Goal: Information Seeking & Learning: Learn about a topic

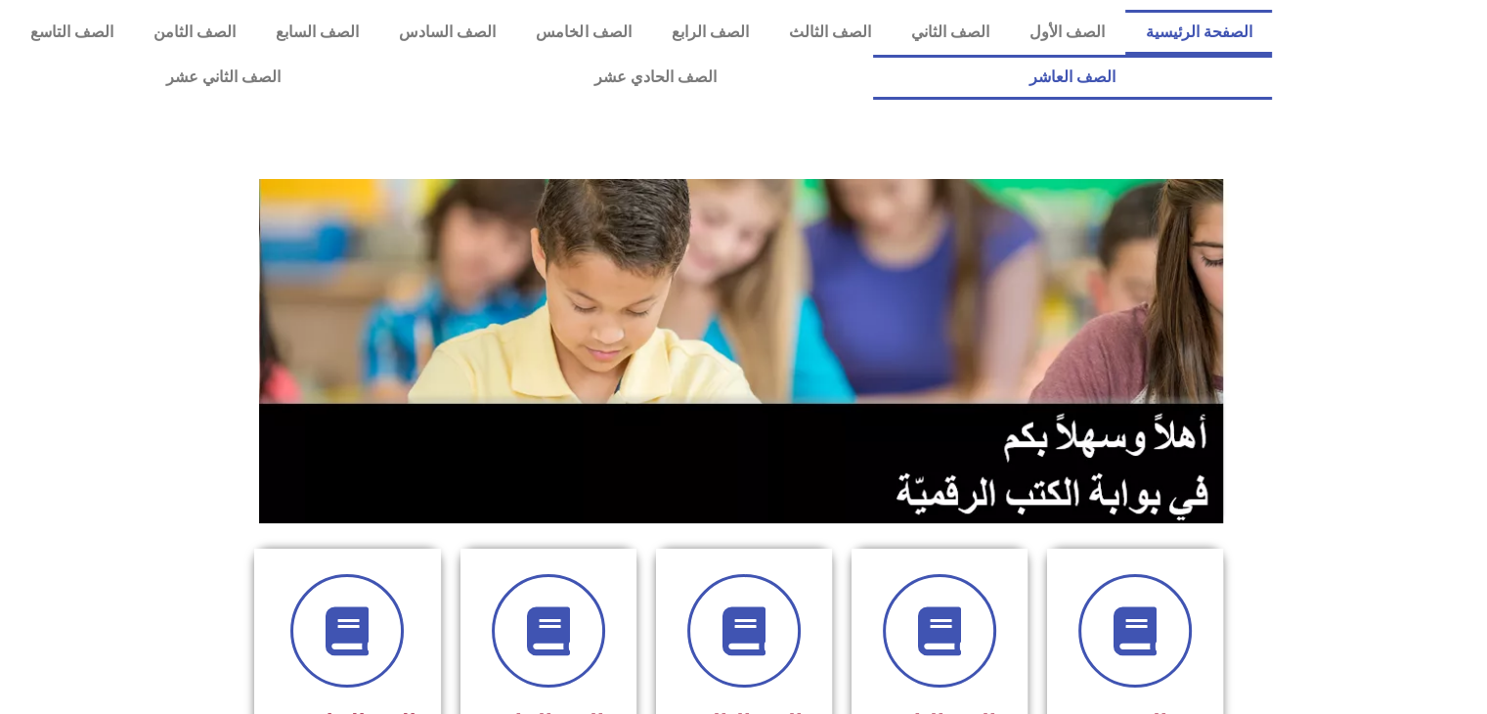
click at [873, 55] on link "الصف العاشر" at bounding box center [1072, 77] width 399 height 45
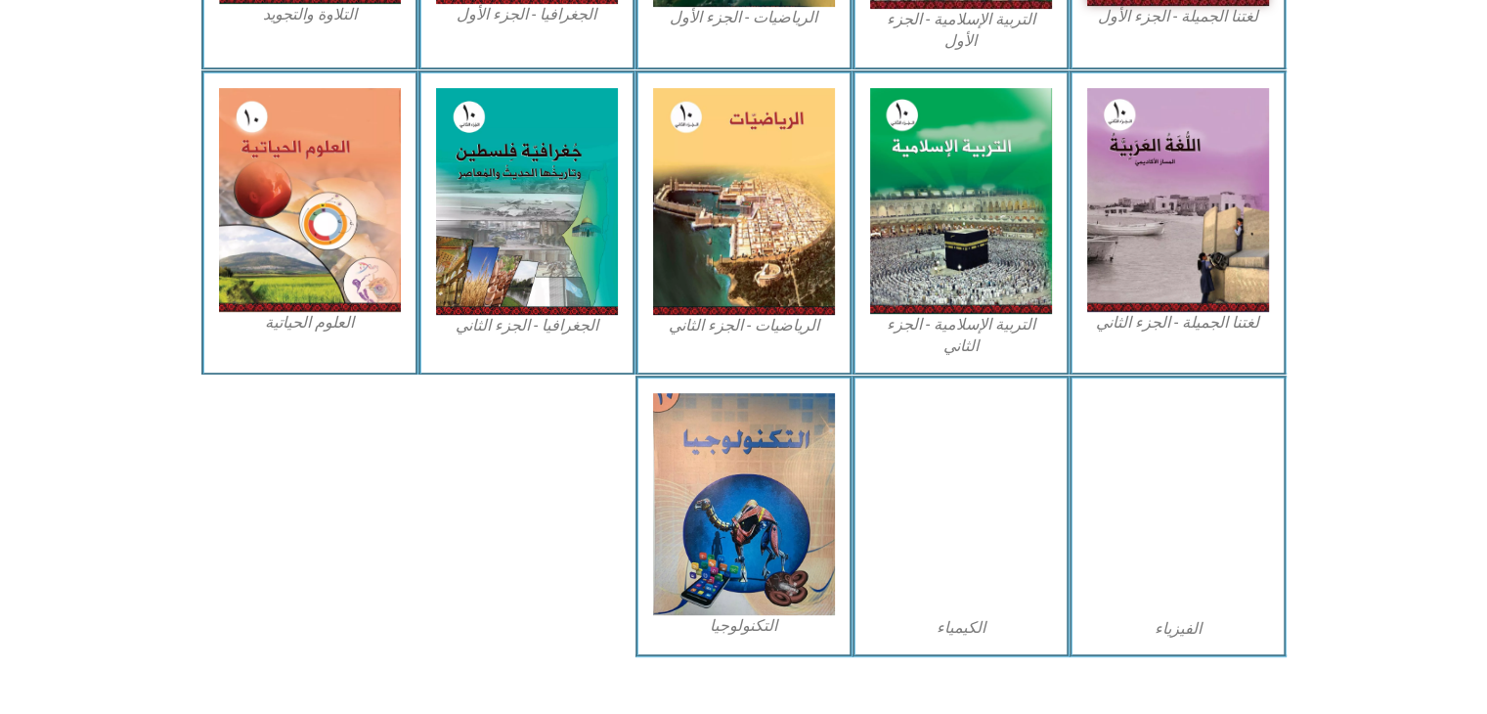
scroll to position [850, 0]
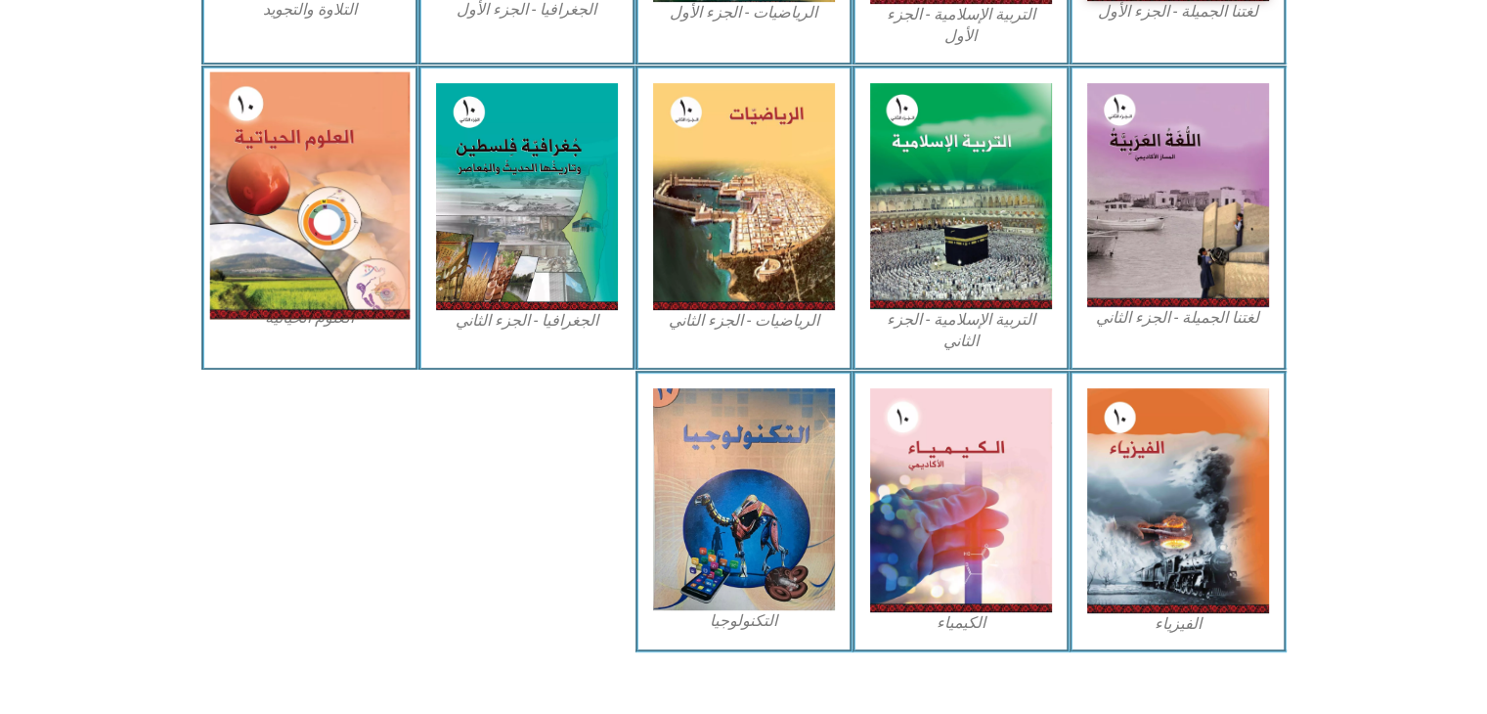
click at [296, 246] on img at bounding box center [309, 194] width 200 height 247
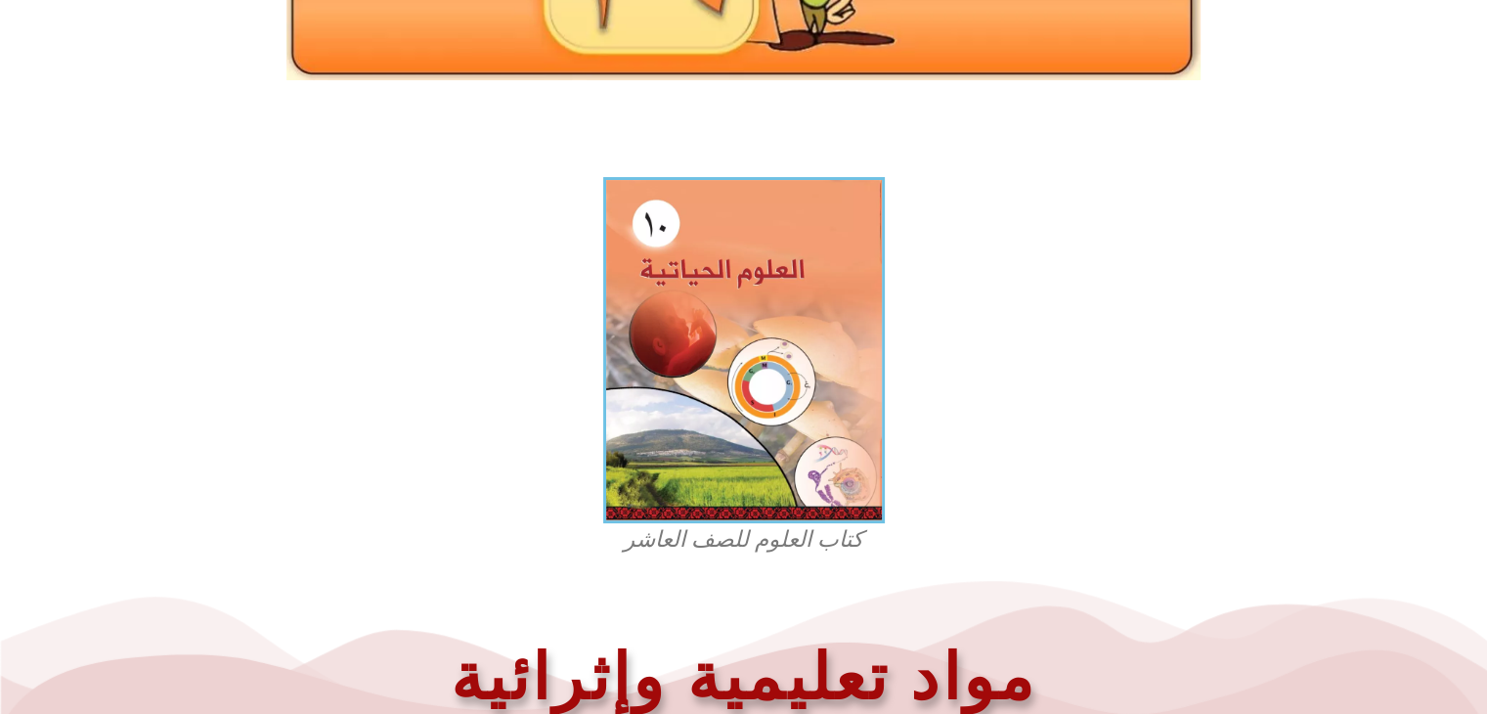
scroll to position [430, 0]
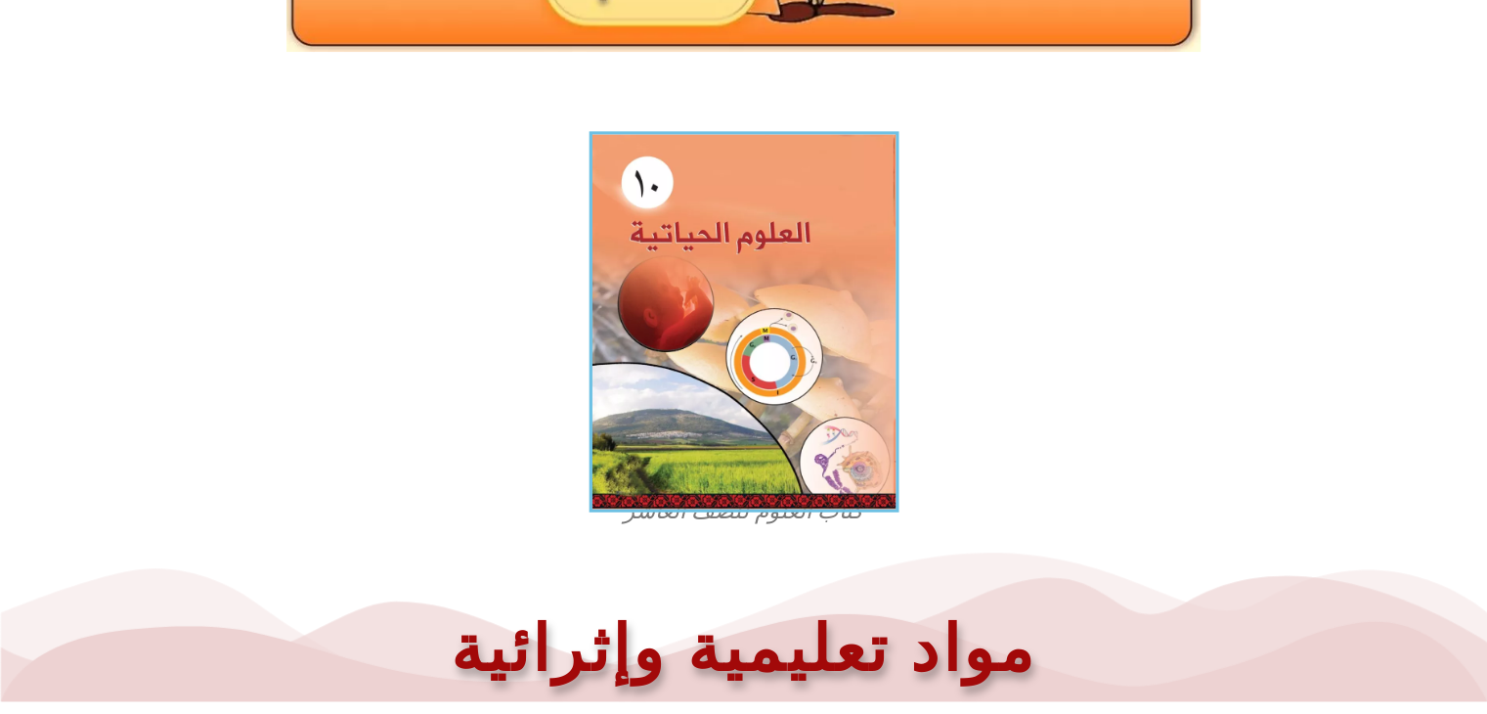
click at [832, 278] on img at bounding box center [744, 321] width 310 height 381
